Goal: Check status

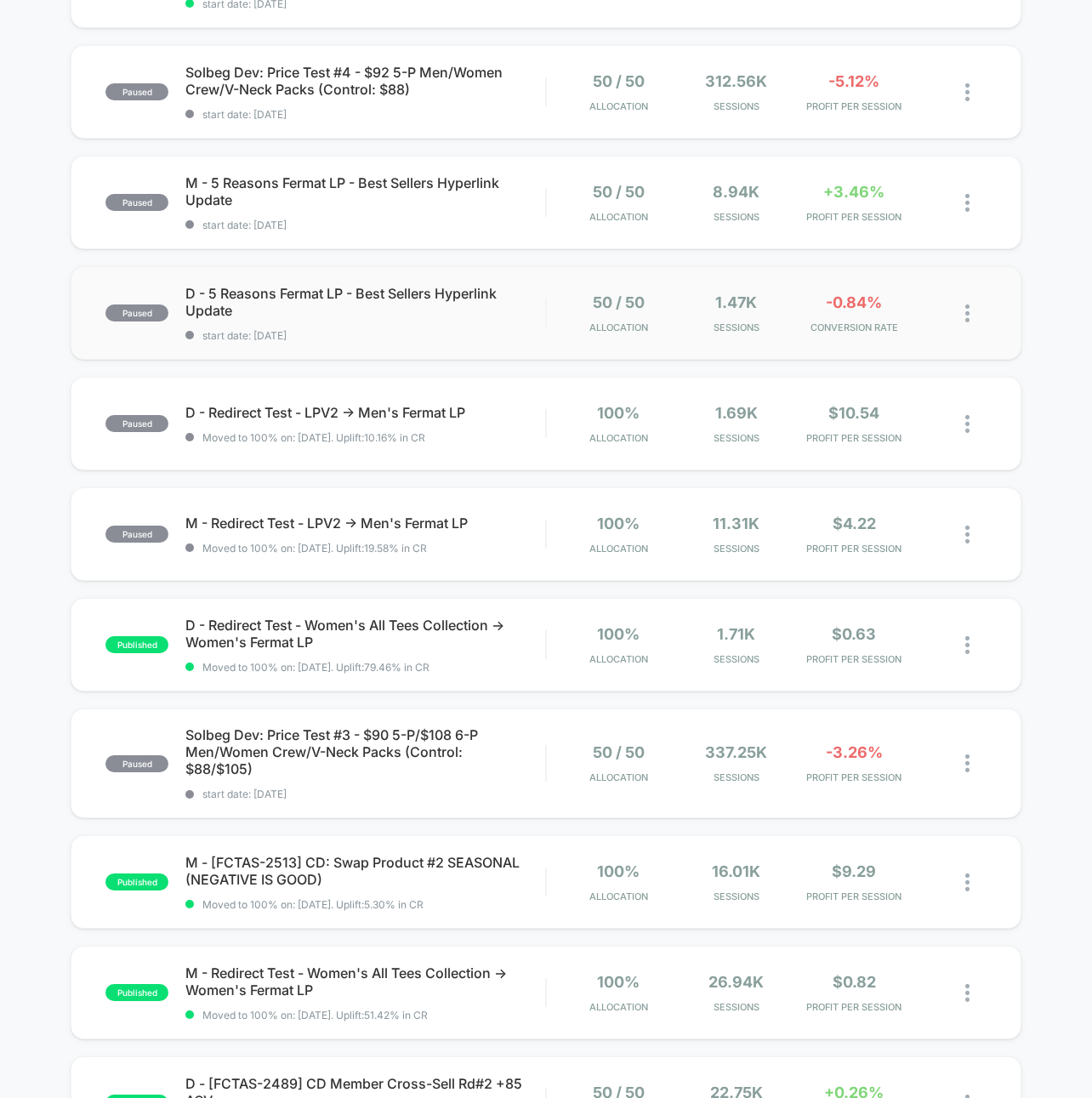
scroll to position [577, 0]
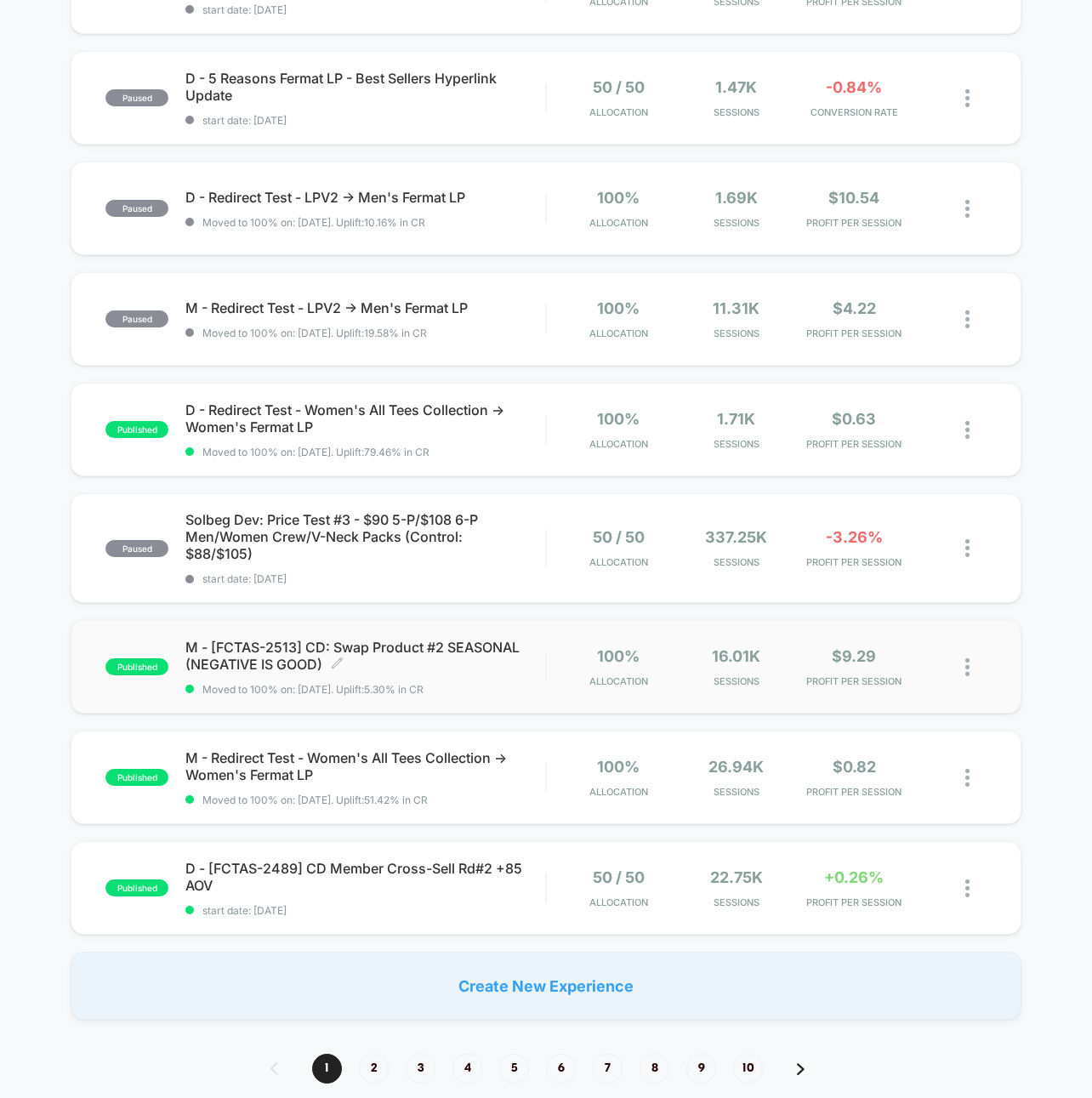
click at [420, 683] on span "Moved to 100% on: [DATE] . Uplift: 5.30% in CR" at bounding box center [312, 689] width 221 height 13
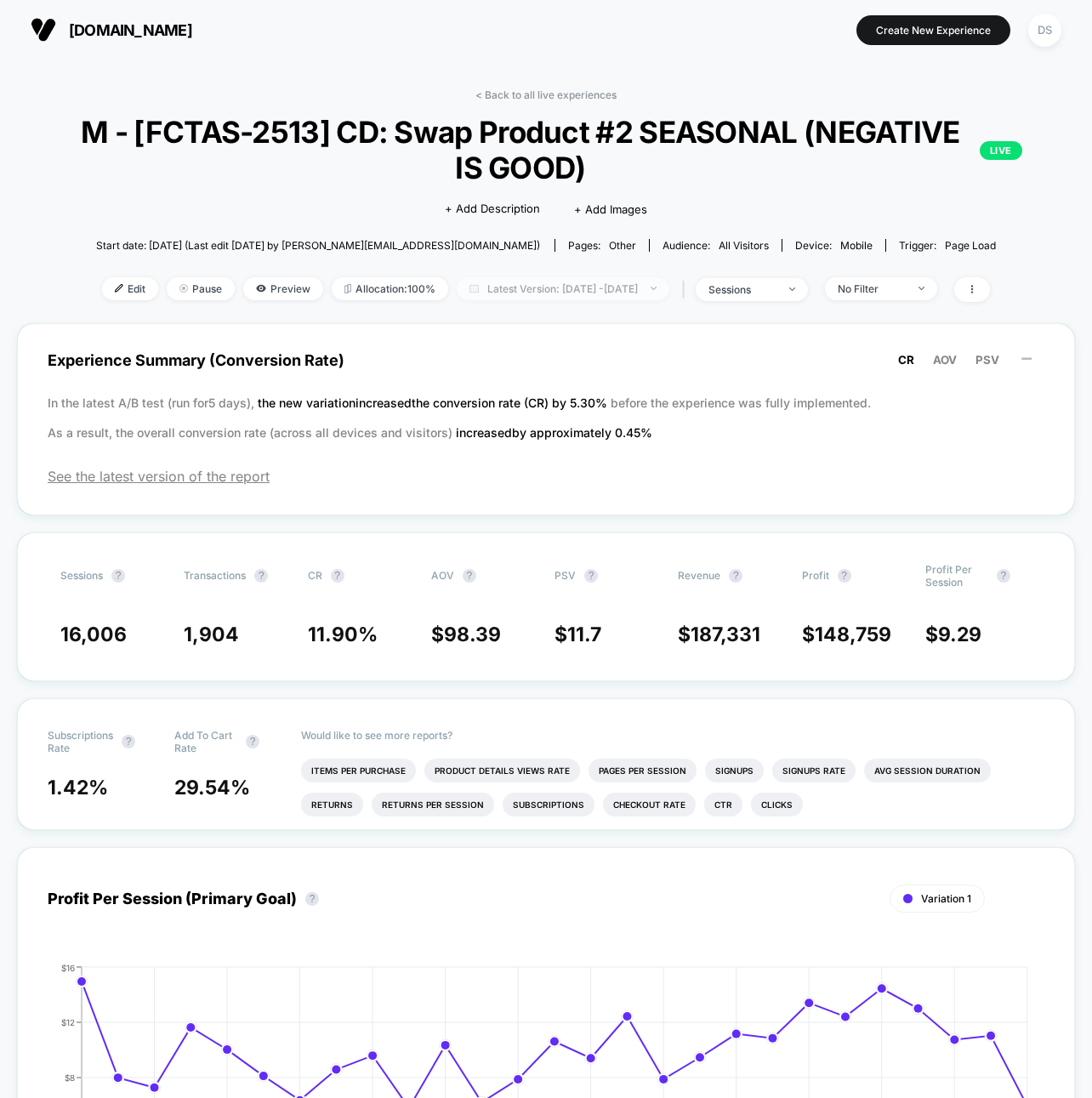
click at [525, 282] on span "Latest Version: [DATE] - [DATE]" at bounding box center [563, 289] width 213 height 23
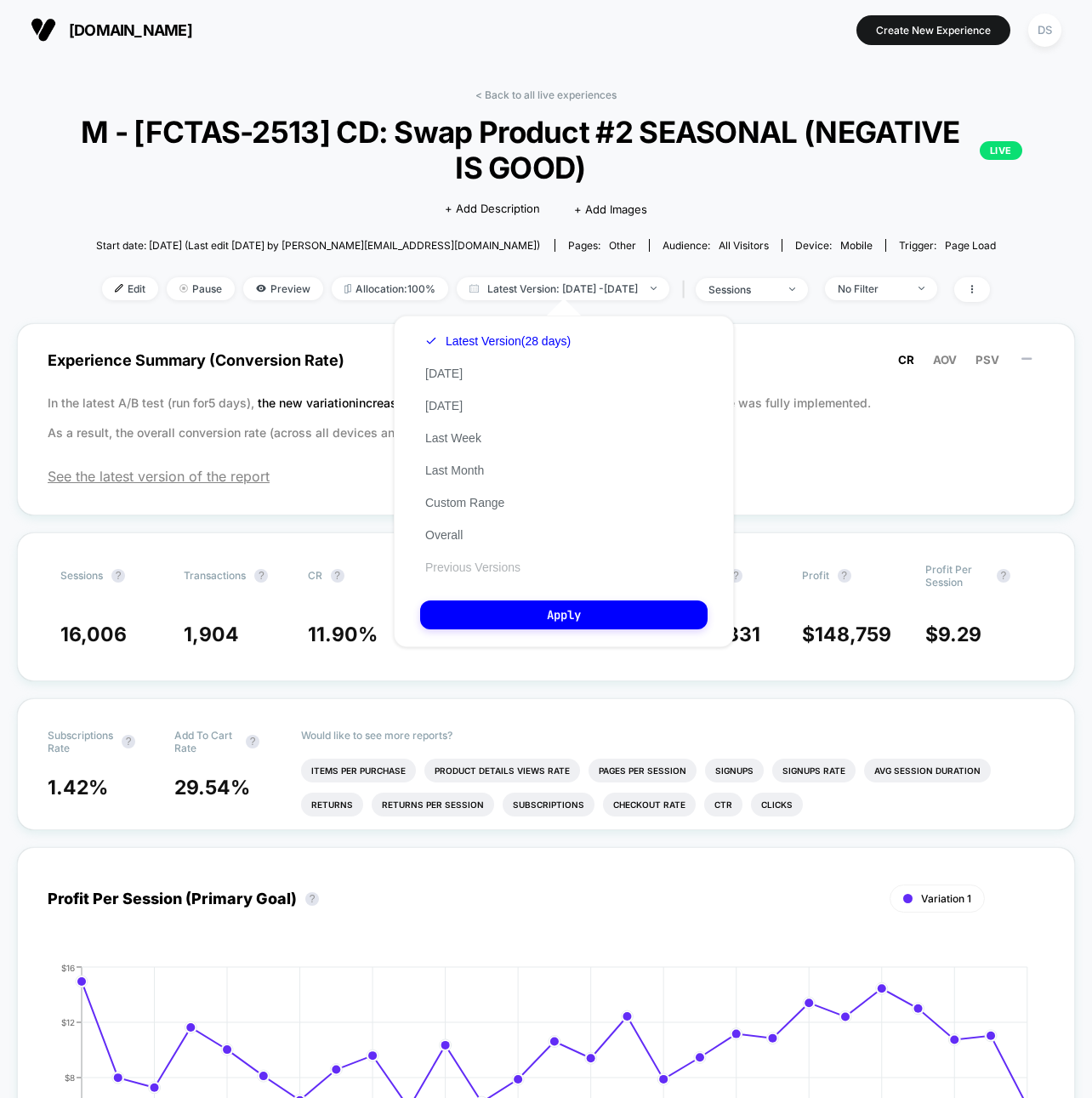
click at [449, 563] on button "Previous Versions" at bounding box center [472, 568] width 105 height 15
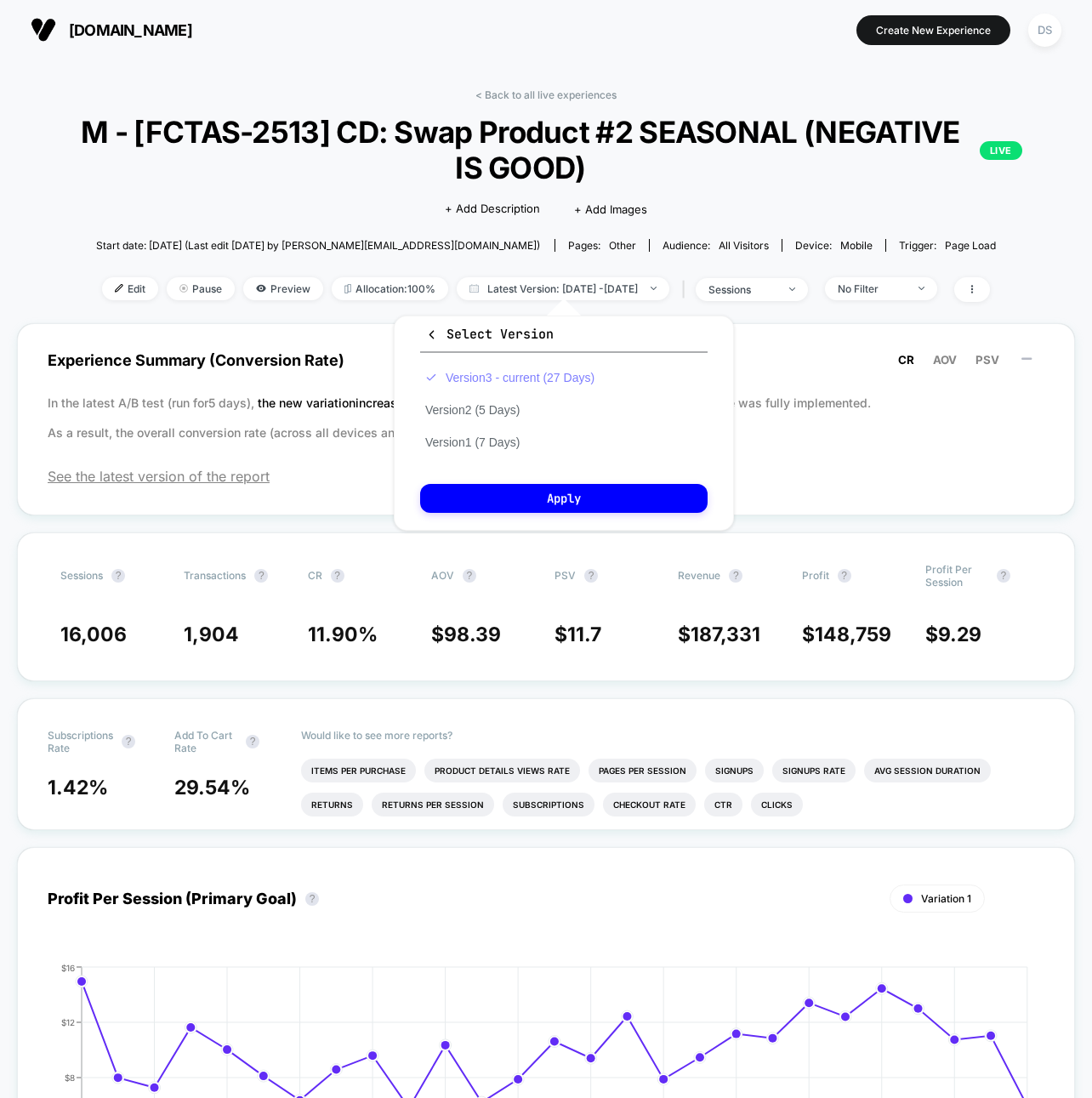
click at [513, 379] on button "Version 3 - current (27 Days)" at bounding box center [510, 378] width 180 height 15
click at [493, 410] on button "Version 2 (5 Days)" at bounding box center [472, 410] width 104 height 15
click at [504, 477] on div "Select Version Version 3 - current (27 Days) Version 2 (5 Days) Version 1 (7 Da…" at bounding box center [564, 423] width 340 height 215
click at [501, 483] on div "Select Version Version 3 - current (27 Days) Version 2 (5 Days) Version 1 (7 Da…" at bounding box center [564, 423] width 340 height 215
click at [496, 488] on button "Apply" at bounding box center [563, 498] width 287 height 29
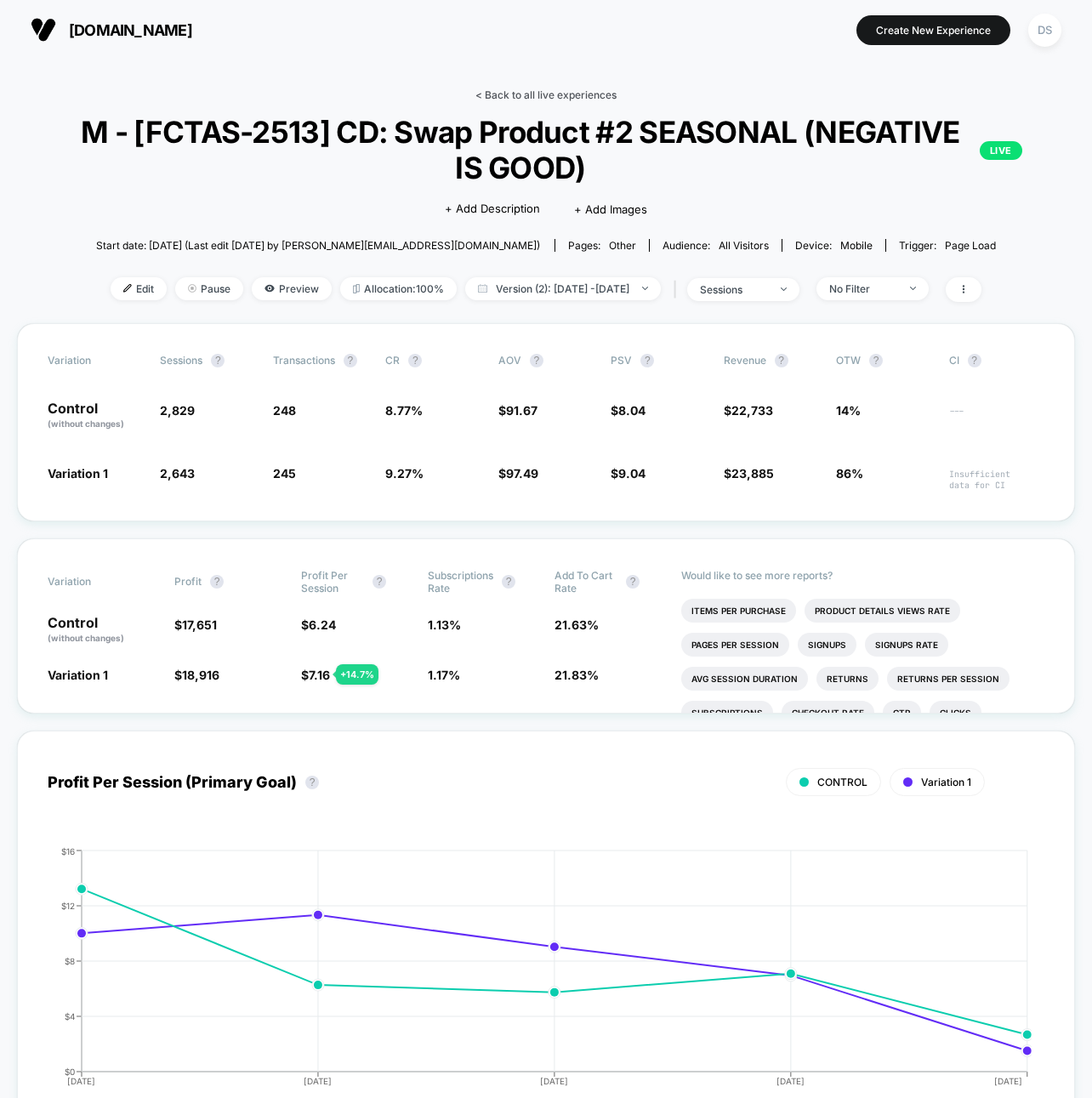
click at [572, 95] on link "< Back to all live experiences" at bounding box center [546, 94] width 141 height 13
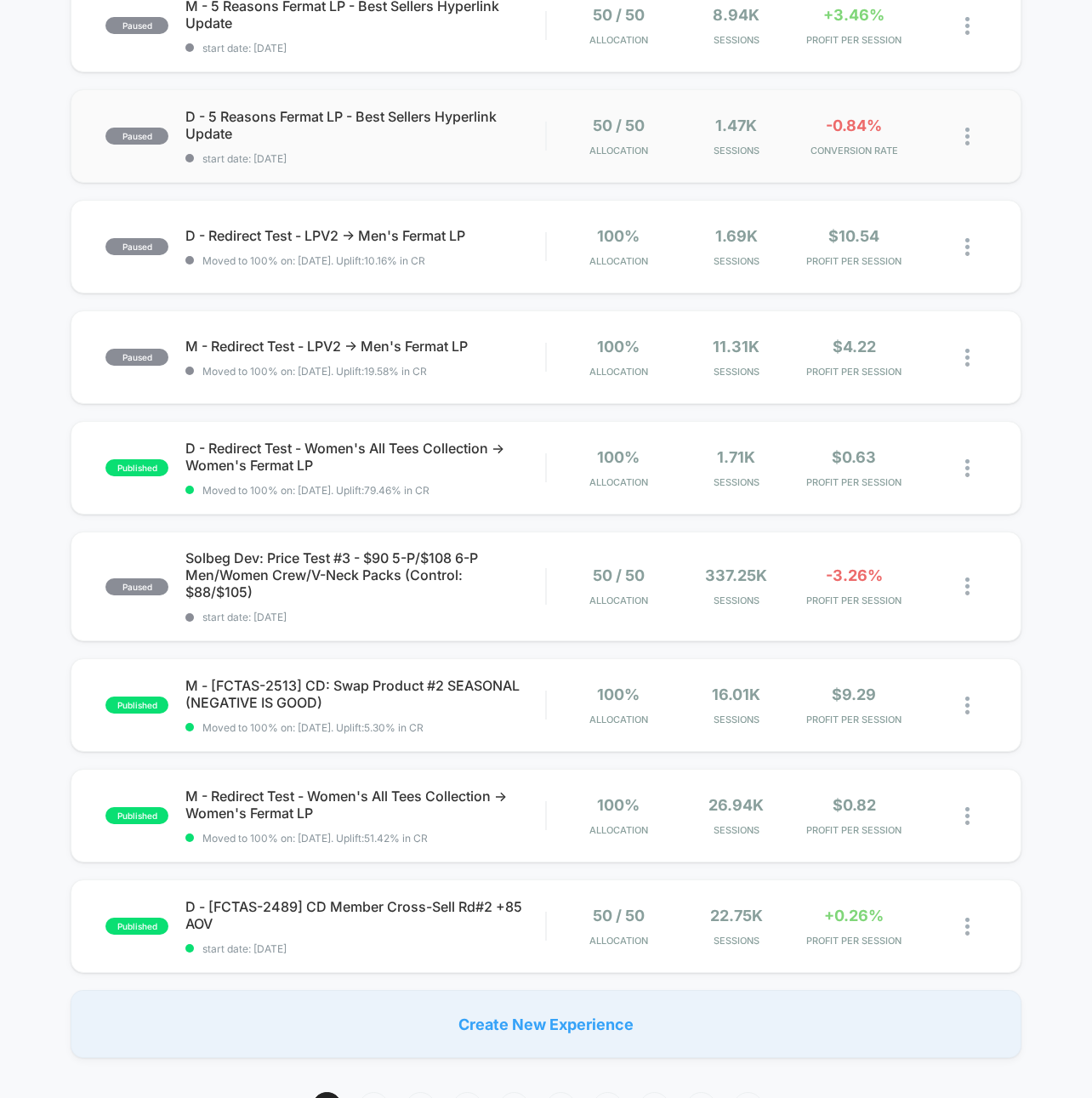
scroll to position [635, 0]
